Goal: Find specific page/section: Find specific page/section

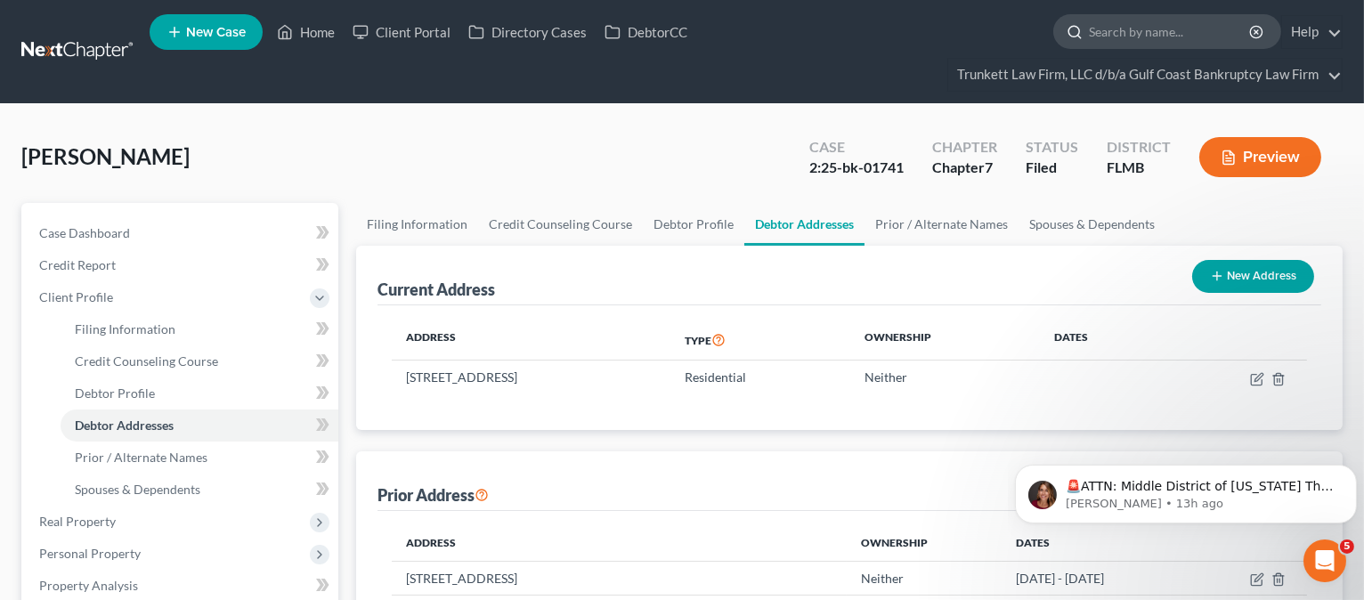
click at [1130, 24] on input "search" at bounding box center [1170, 31] width 163 height 33
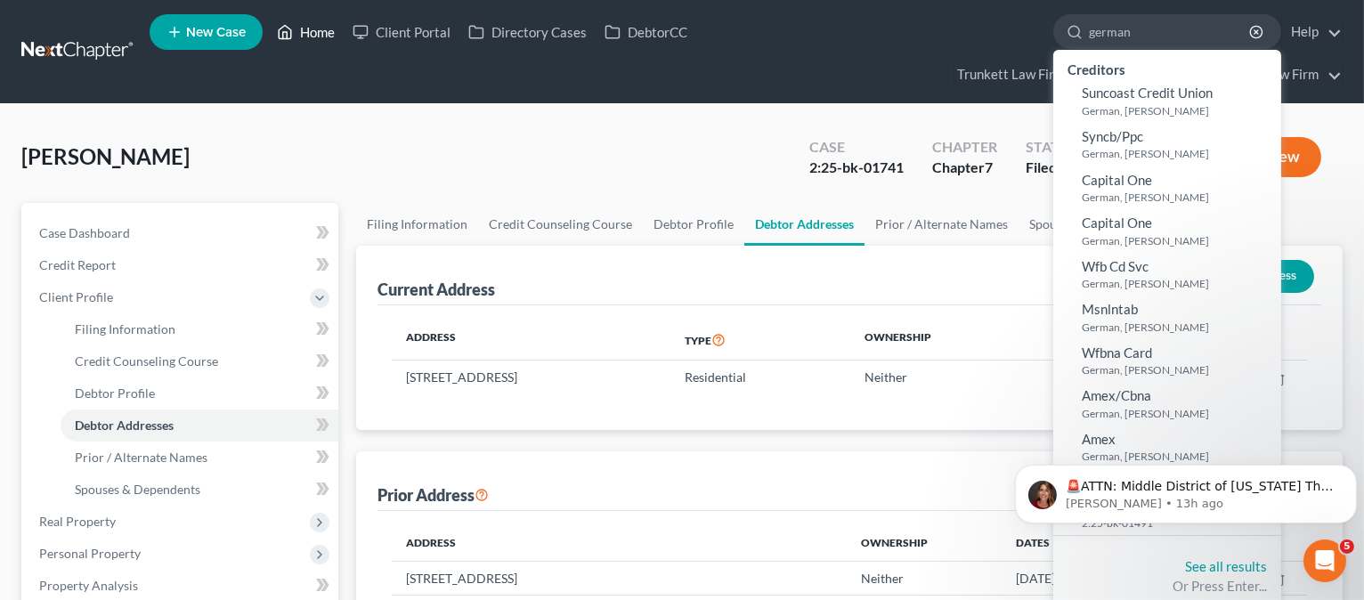
type input "german"
click at [311, 26] on link "Home" at bounding box center [306, 32] width 76 height 32
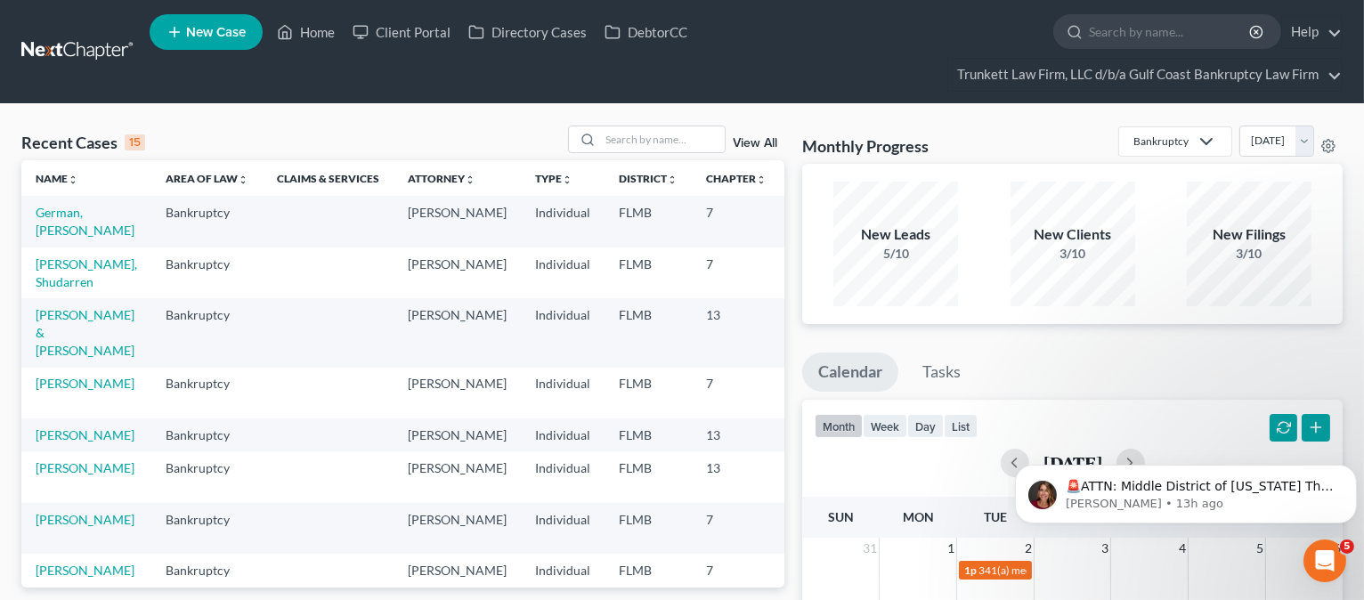
click at [66, 219] on td "German, [PERSON_NAME]" at bounding box center [86, 221] width 130 height 51
click at [69, 214] on link "German, [PERSON_NAME]" at bounding box center [85, 221] width 99 height 33
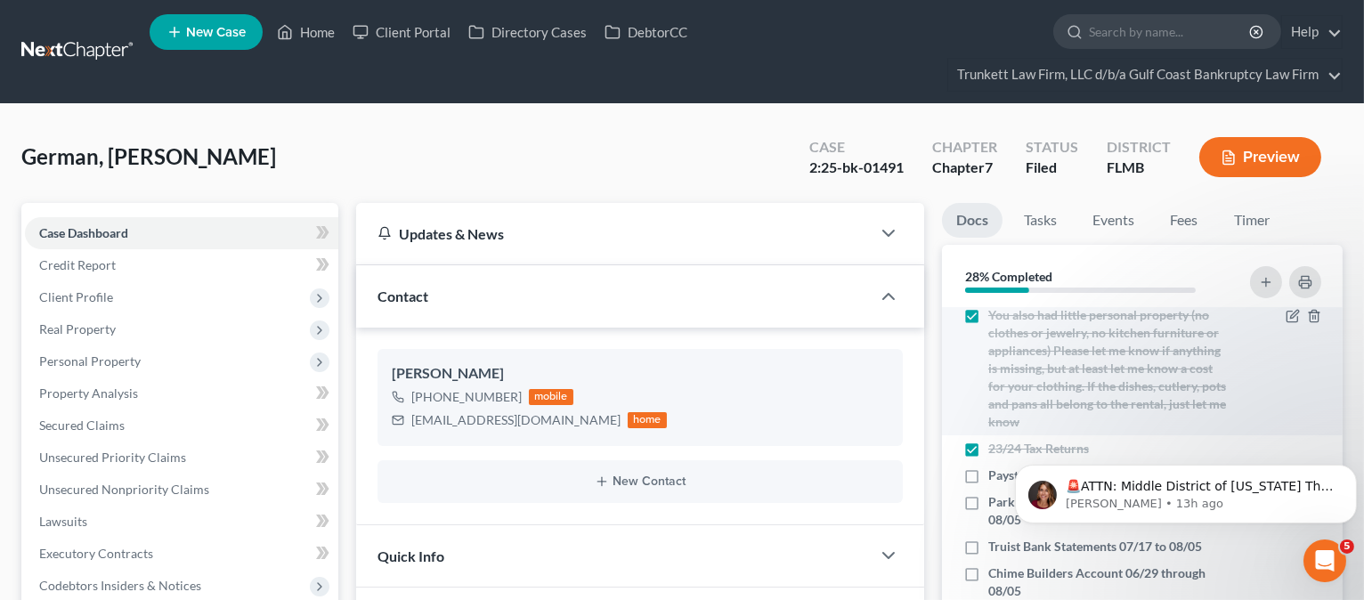
scroll to position [11, 0]
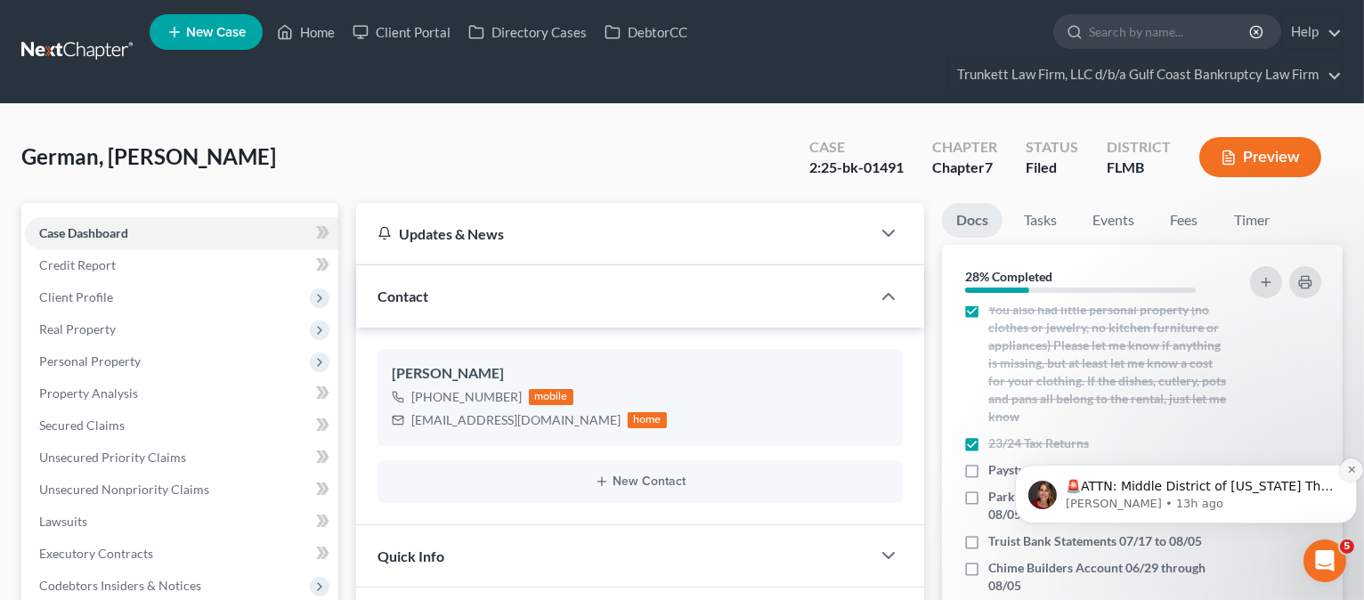
click at [1348, 466] on icon "Dismiss notification" at bounding box center [1350, 469] width 6 height 6
